Goal: Find specific page/section: Find specific page/section

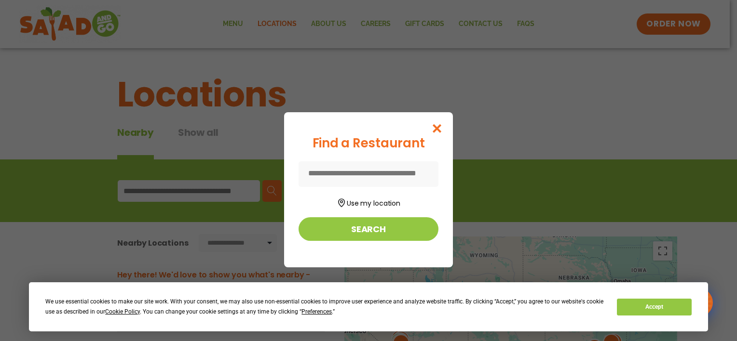
click at [385, 176] on input at bounding box center [369, 175] width 140 height 26
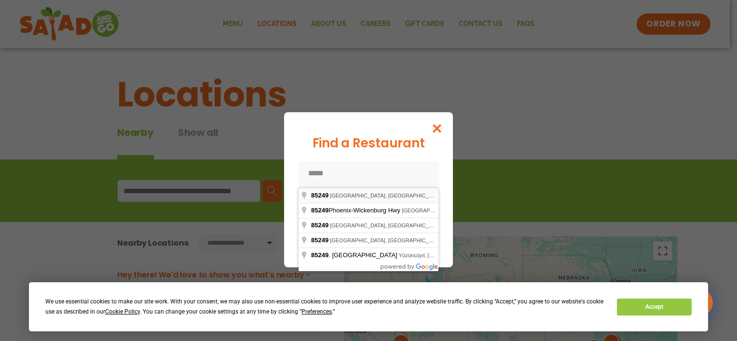
type input "**********"
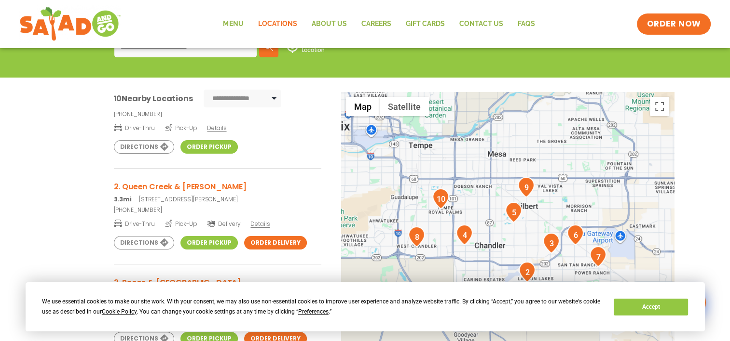
scroll to position [48, 0]
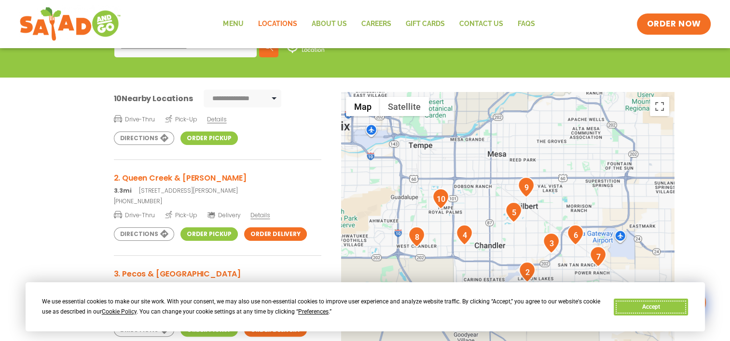
click at [629, 303] on button "Accept" at bounding box center [650, 307] width 74 height 17
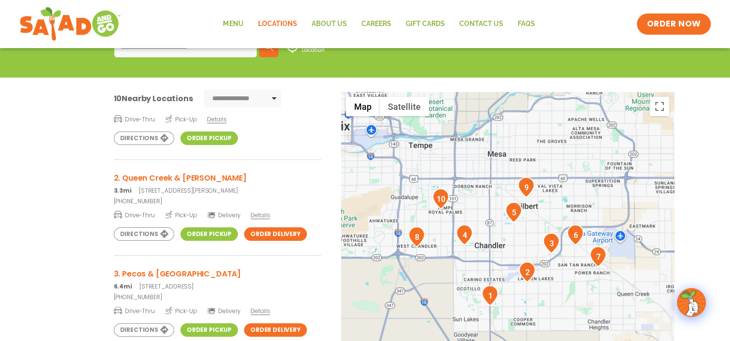
click at [170, 178] on h3 "2. Queen Creek & Gilbert" at bounding box center [217, 178] width 207 height 12
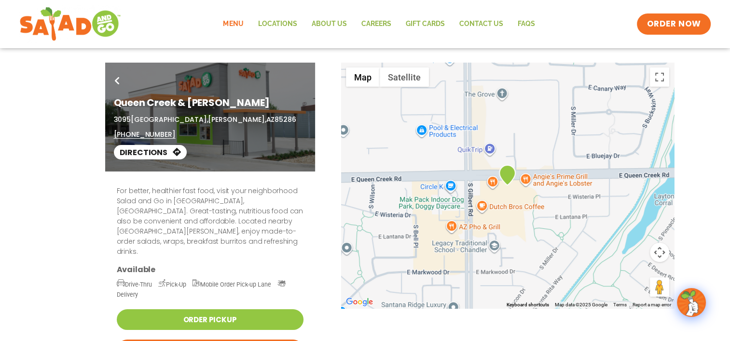
click at [235, 25] on link "Menu" at bounding box center [233, 24] width 35 height 22
